Goal: Task Accomplishment & Management: Use online tool/utility

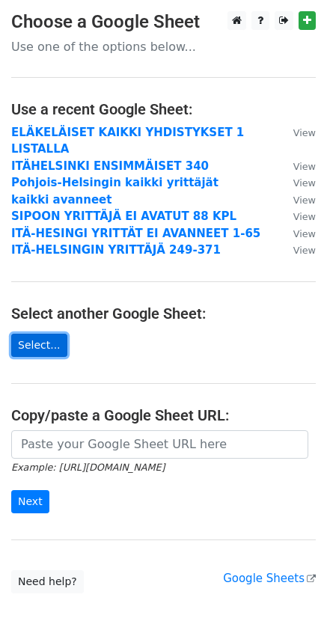
click at [40, 334] on link "Select..." at bounding box center [39, 345] width 56 height 23
click at [49, 334] on link "Select..." at bounding box center [39, 345] width 56 height 23
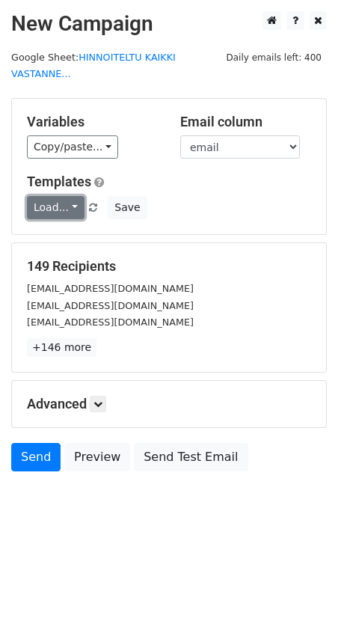
click at [58, 196] on link "Load..." at bounding box center [56, 207] width 58 height 23
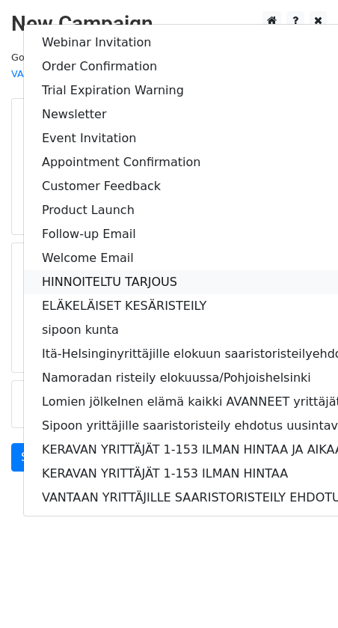
click at [58, 270] on link "HINNOITELTU TARJOUS" at bounding box center [232, 282] width 416 height 24
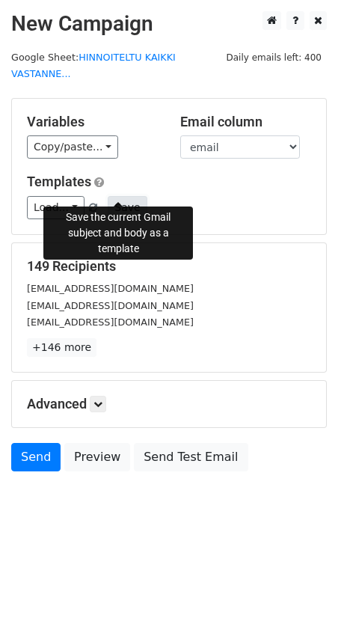
click at [113, 196] on button "Save" at bounding box center [127, 207] width 39 height 23
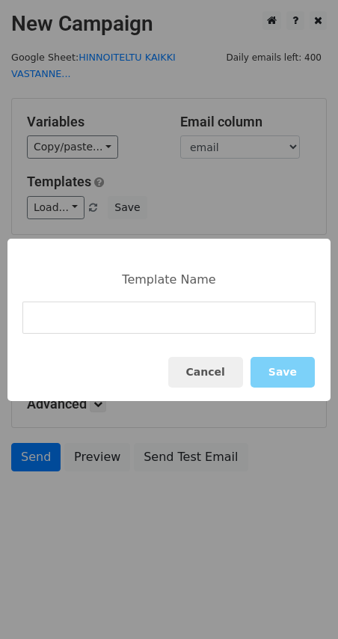
drag, startPoint x: 37, startPoint y: 319, endPoint x: 46, endPoint y: 312, distance: 11.2
click at [37, 318] on input at bounding box center [168, 318] width 293 height 32
type input "VERSIO 2"
click at [287, 376] on button "Save" at bounding box center [283, 372] width 64 height 31
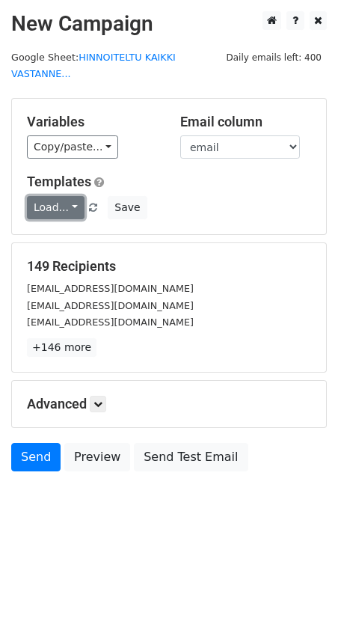
click at [70, 196] on link "Load..." at bounding box center [56, 207] width 58 height 23
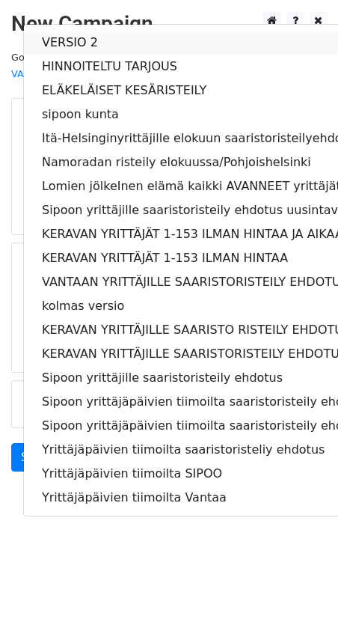
click at [73, 31] on link "VERSIO 2" at bounding box center [232, 43] width 416 height 24
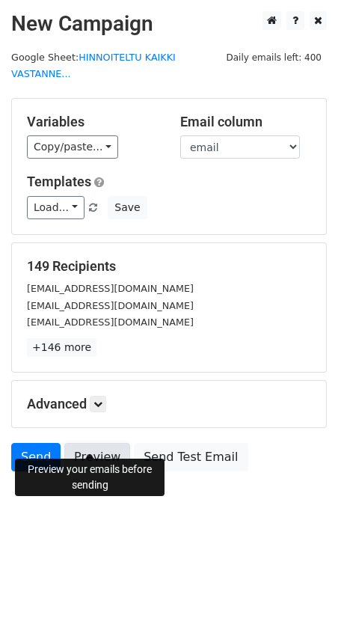
click at [82, 443] on link "Preview" at bounding box center [97, 457] width 66 height 28
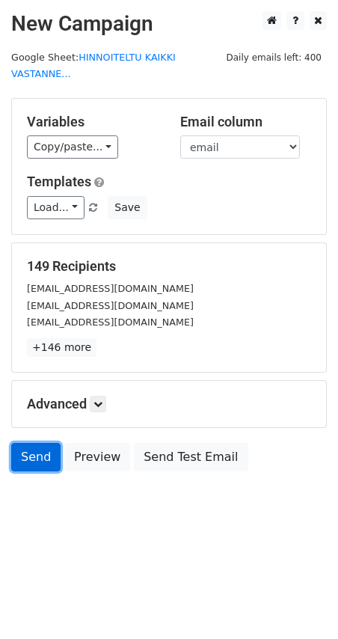
click at [40, 443] on link "Send" at bounding box center [35, 457] width 49 height 28
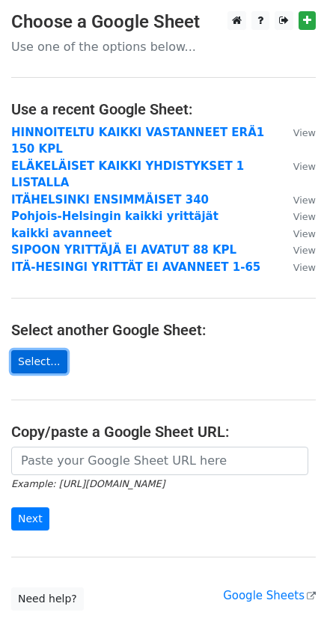
click at [35, 350] on link "Select..." at bounding box center [39, 361] width 56 height 23
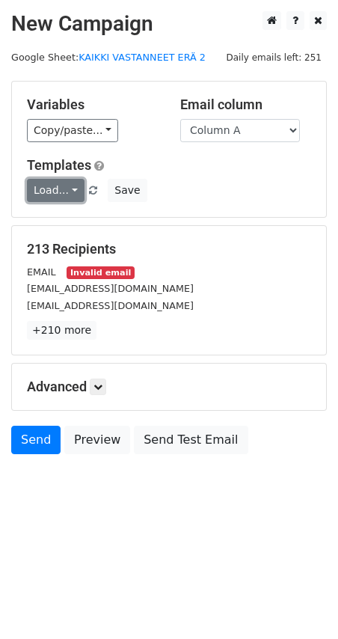
click at [64, 189] on link "Load..." at bounding box center [56, 190] width 58 height 23
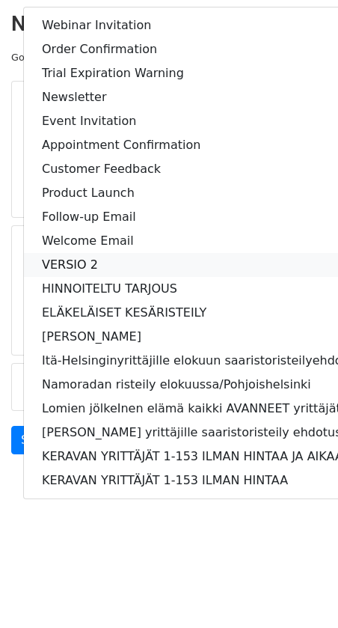
drag, startPoint x: 50, startPoint y: 263, endPoint x: 43, endPoint y: 263, distance: 7.5
click at [49, 263] on link "VERSIO 2" at bounding box center [232, 265] width 416 height 24
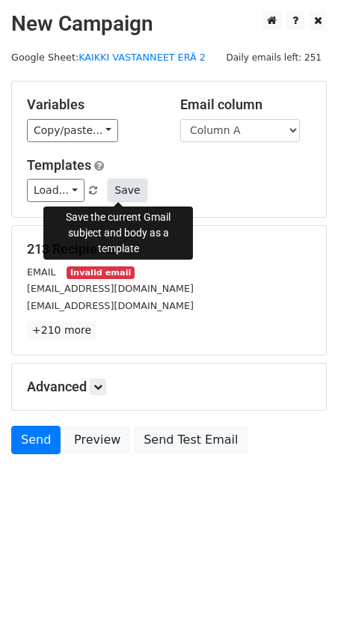
click at [121, 189] on button "Save" at bounding box center [127, 190] width 39 height 23
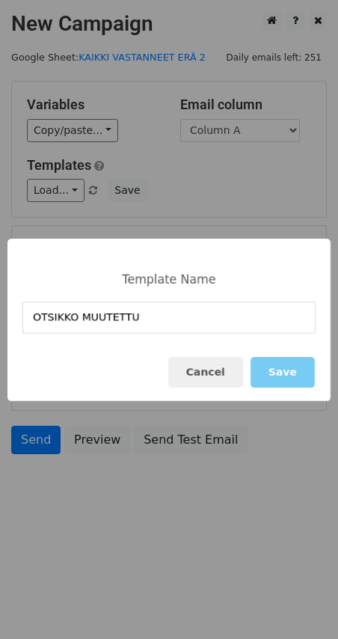
type input "OTSIKKO MUUTETTU"
click at [283, 375] on button "Save" at bounding box center [283, 372] width 64 height 31
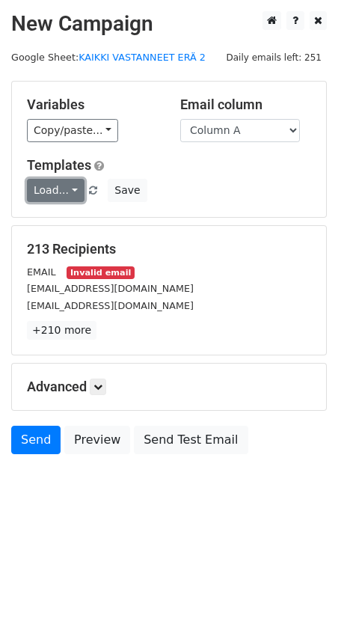
click at [70, 189] on link "Load..." at bounding box center [56, 190] width 58 height 23
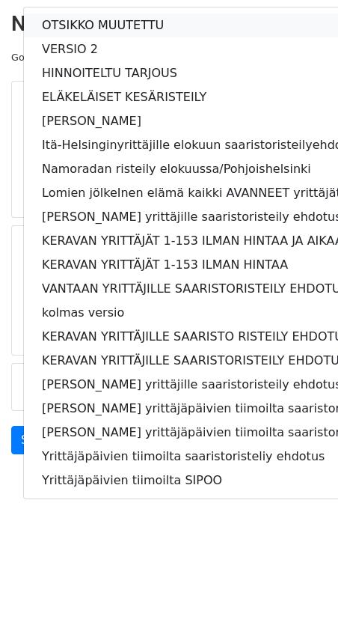
click at [68, 20] on link "OTSIKKO MUUTETTU" at bounding box center [235, 25] width 422 height 24
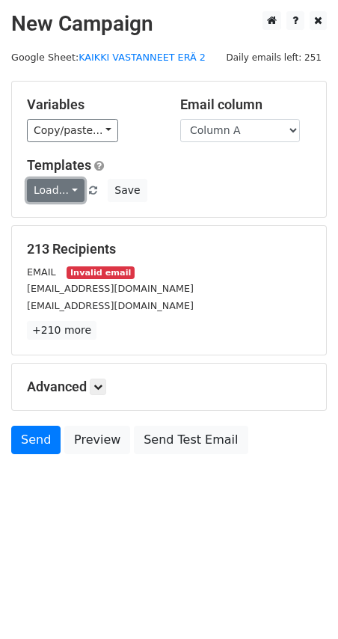
click at [61, 188] on link "Load..." at bounding box center [56, 190] width 58 height 23
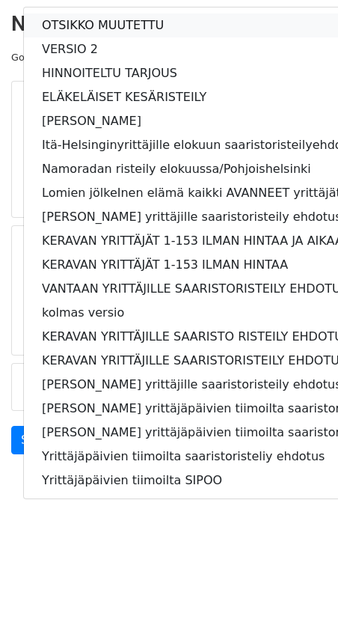
click at [85, 16] on link "OTSIKKO MUUTETTU" at bounding box center [235, 25] width 422 height 24
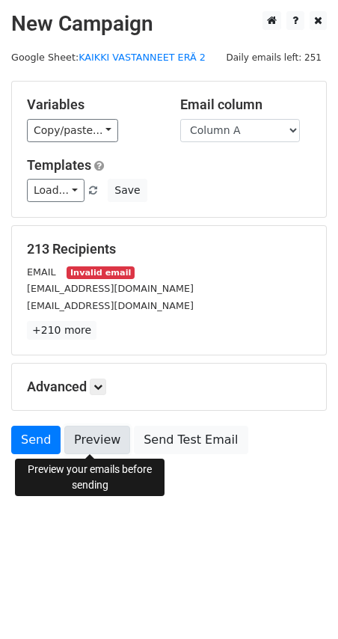
click at [88, 440] on link "Preview" at bounding box center [97, 440] width 66 height 28
